Goal: Navigation & Orientation: Go to known website

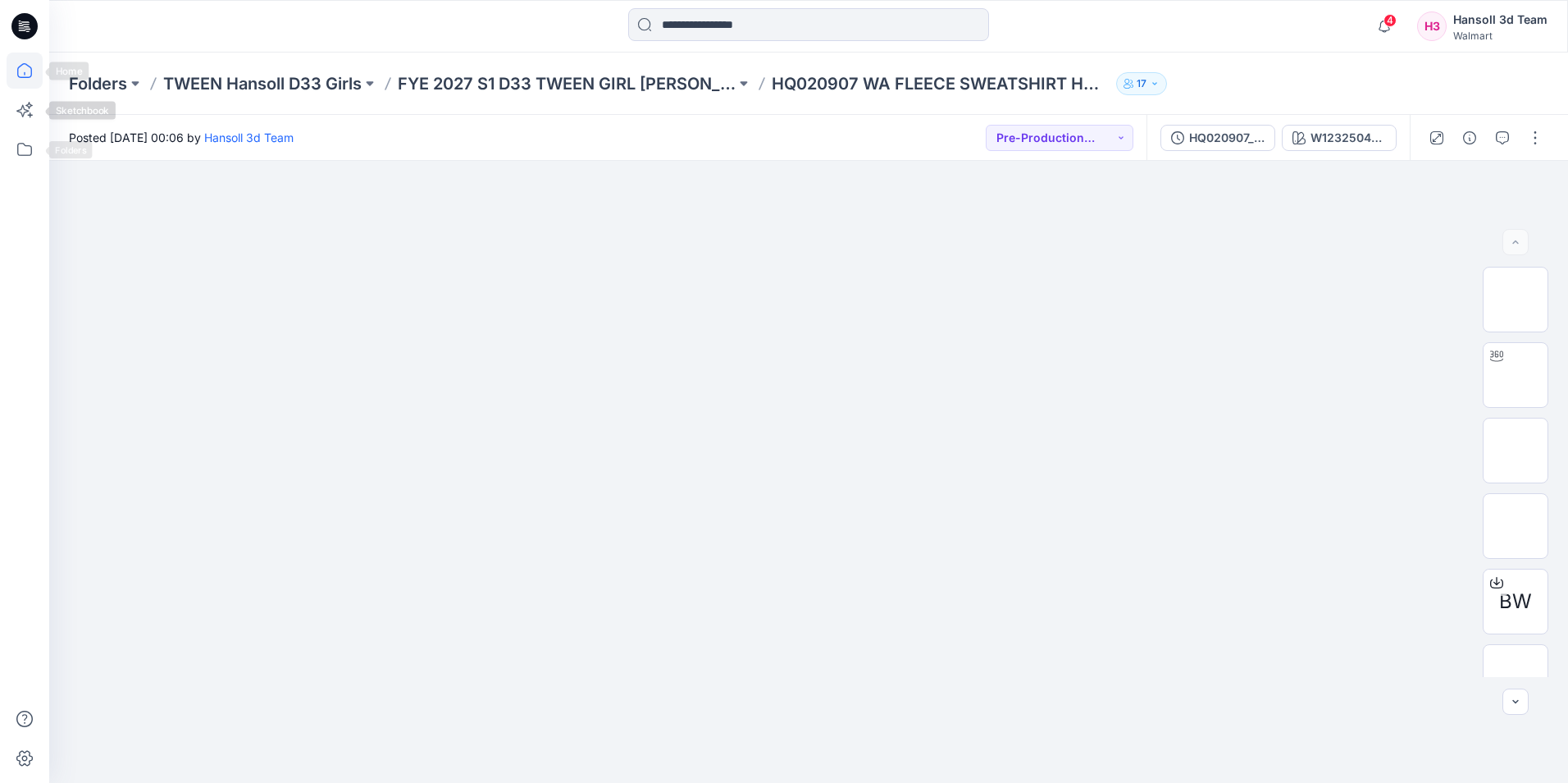
click at [20, 71] on icon at bounding box center [25, 71] width 36 height 36
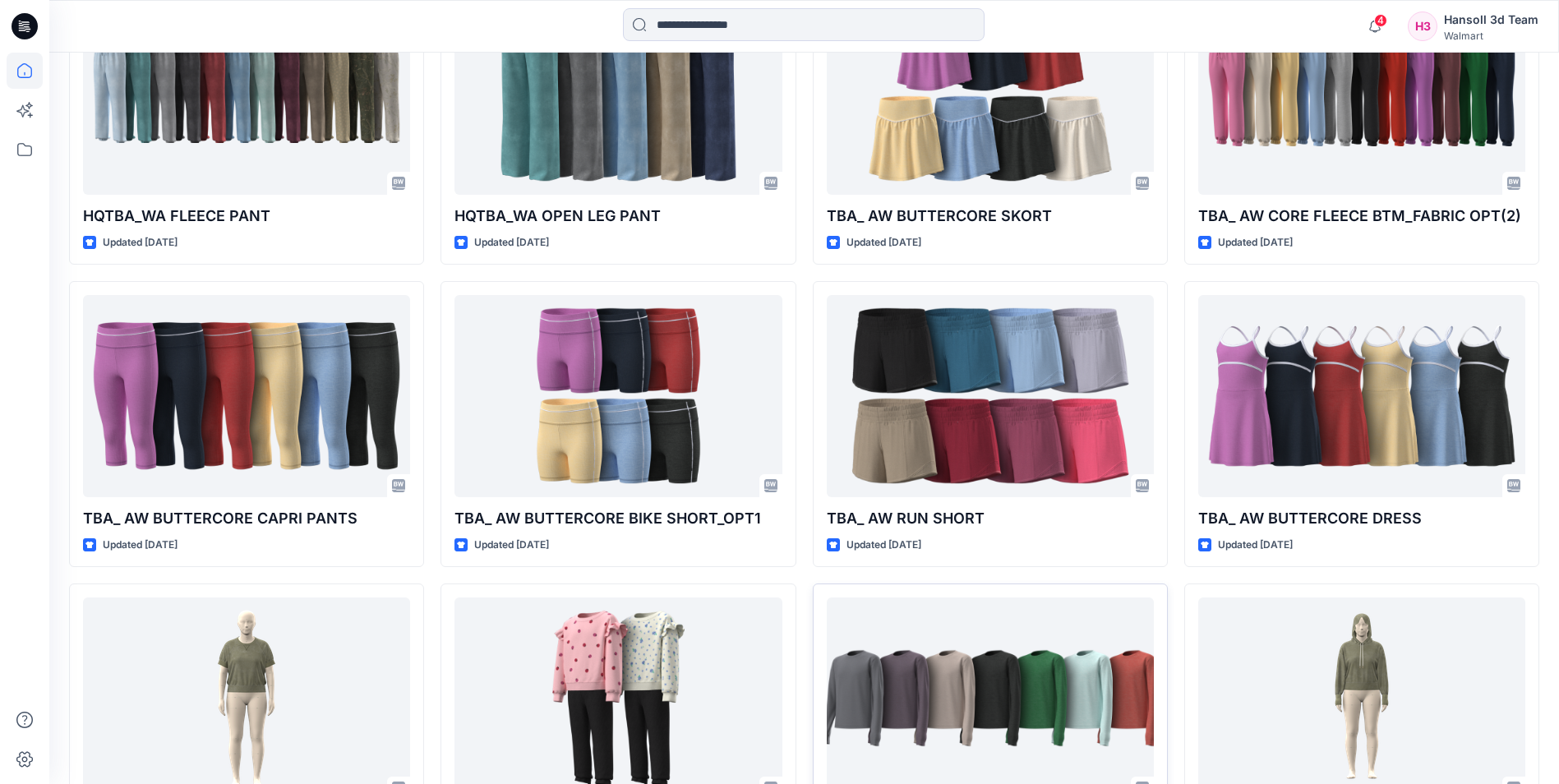
scroll to position [4108, 0]
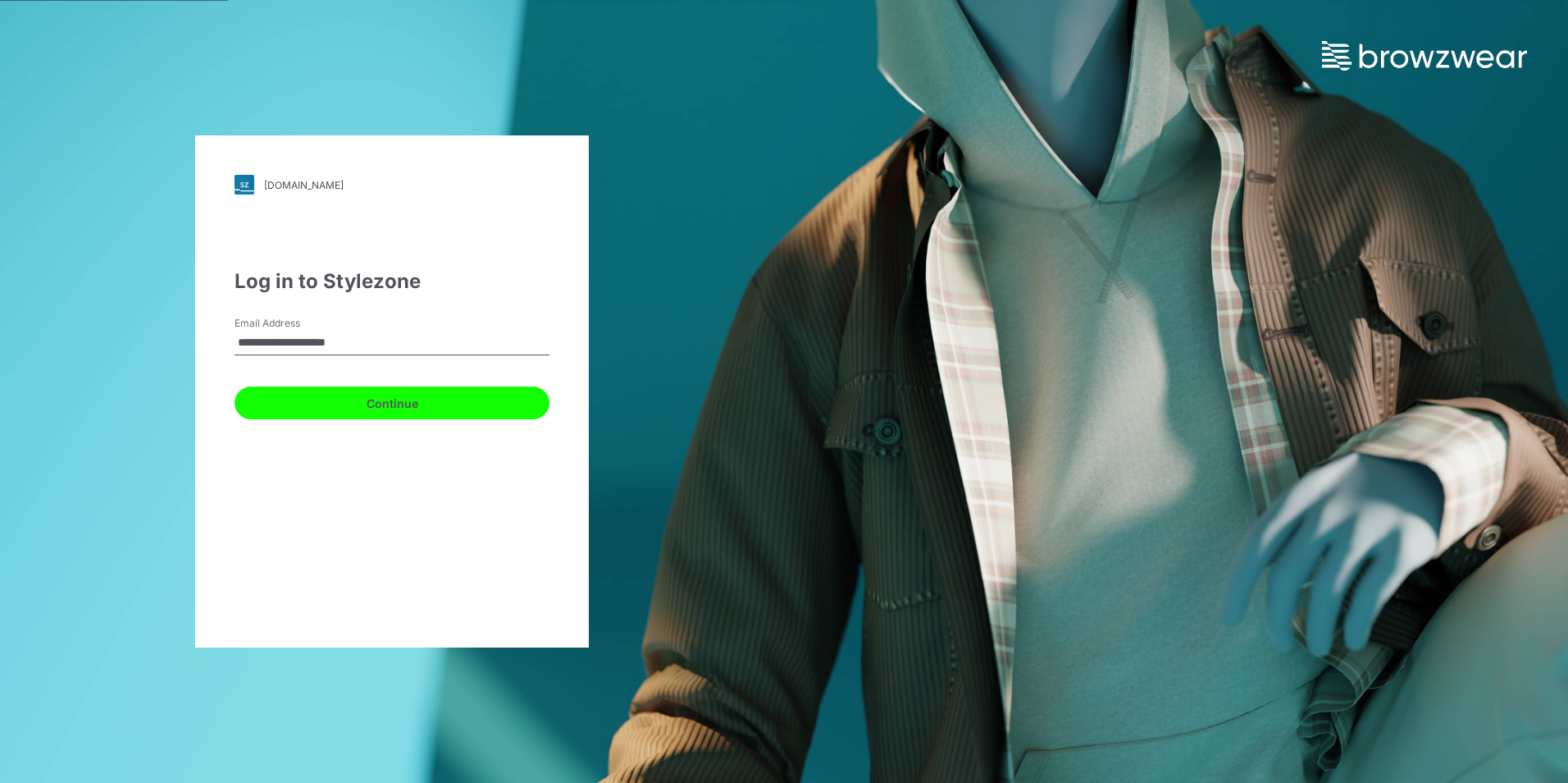
click at [405, 401] on button "Continue" at bounding box center [392, 403] width 315 height 33
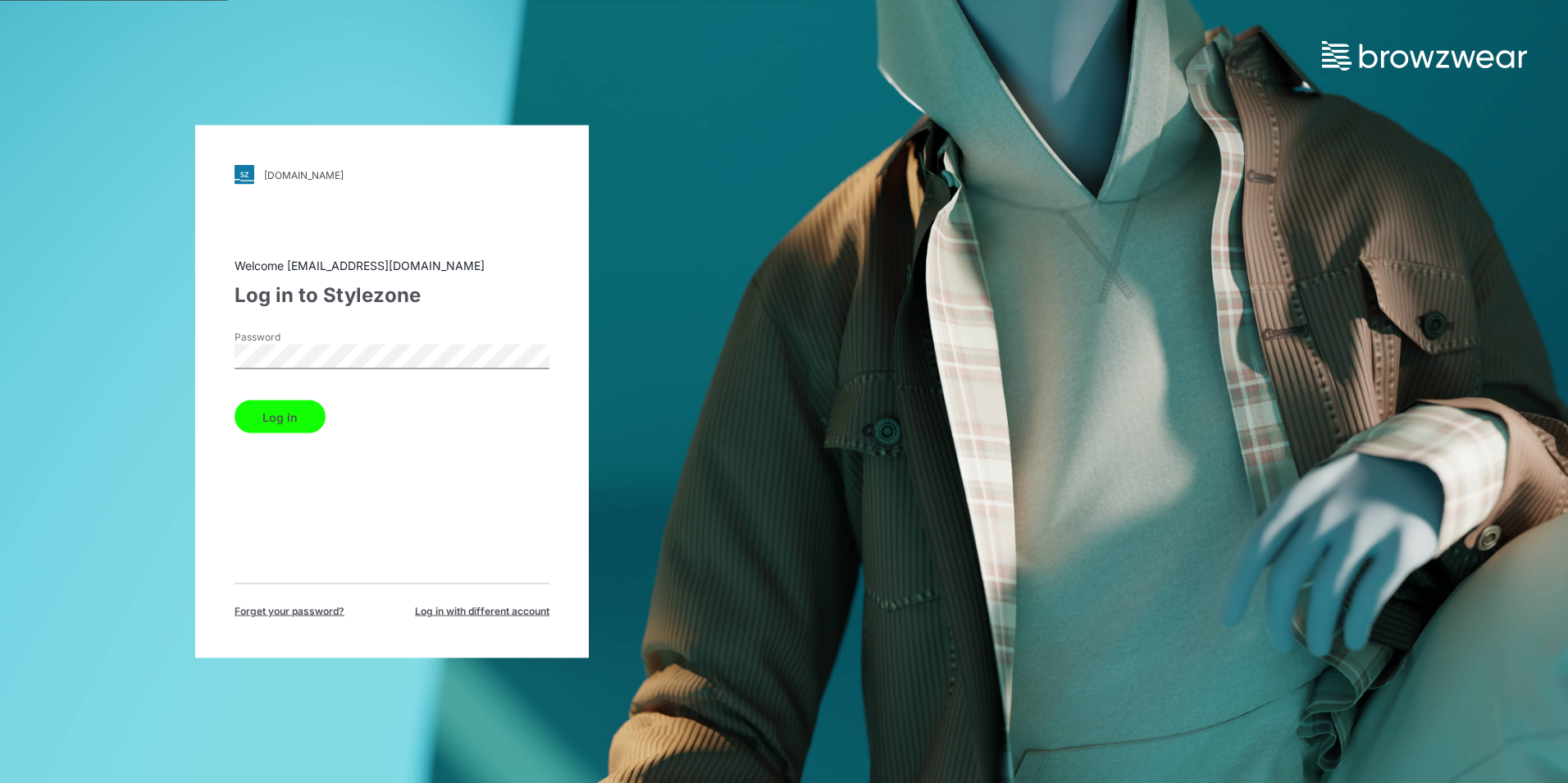
click at [289, 412] on button "Log in" at bounding box center [280, 417] width 91 height 33
